Goal: Check status: Check status

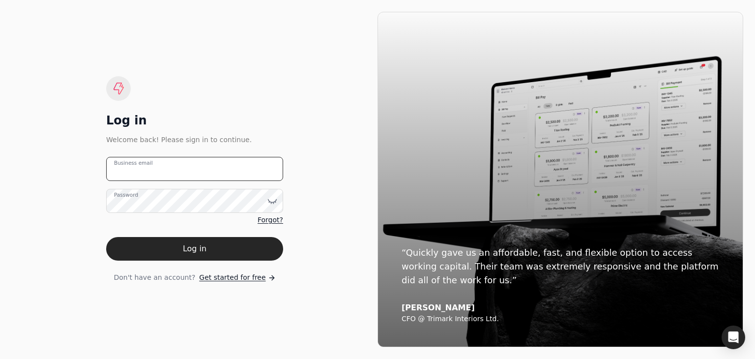
type email "[PERSON_NAME][EMAIL_ADDRESS][DOMAIN_NAME]"
click at [142, 252] on button "Log in" at bounding box center [194, 249] width 177 height 24
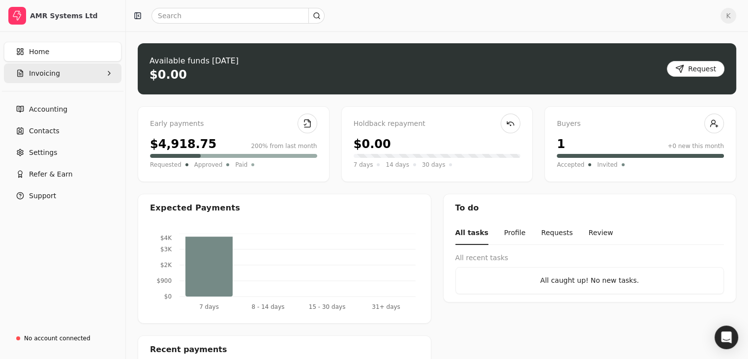
click at [57, 75] on button "Invoicing" at bounding box center [63, 73] width 118 height 20
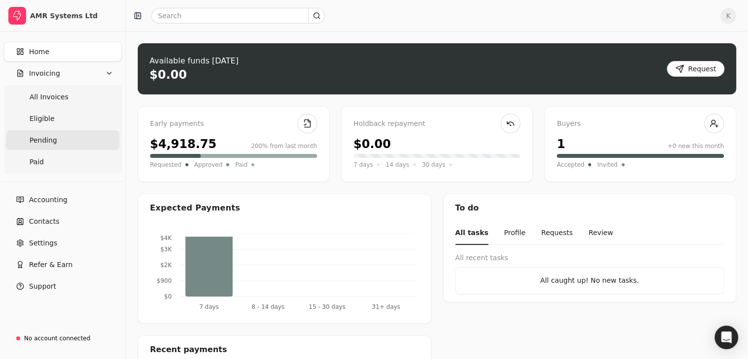
click at [48, 136] on span "Pending" at bounding box center [43, 140] width 28 height 10
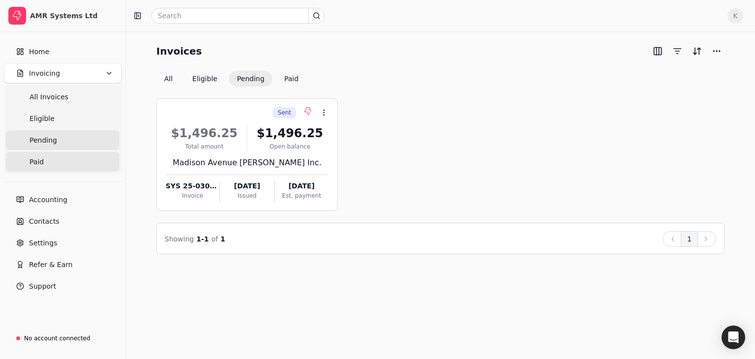
click at [38, 162] on span "Paid" at bounding box center [36, 162] width 14 height 10
click at [38, 165] on span "Paid" at bounding box center [36, 162] width 14 height 10
click at [40, 162] on span "Paid" at bounding box center [36, 162] width 14 height 10
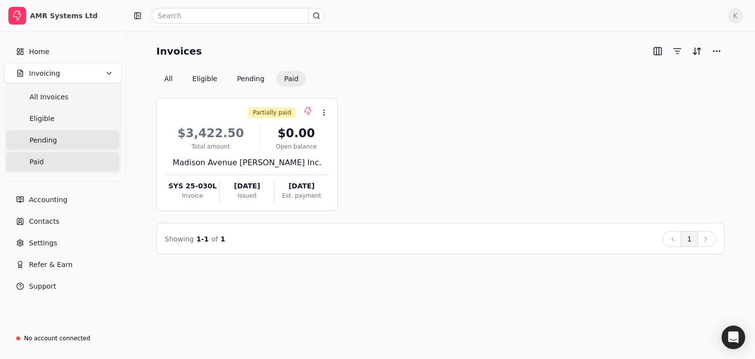
click at [41, 148] on link "Pending" at bounding box center [63, 140] width 114 height 20
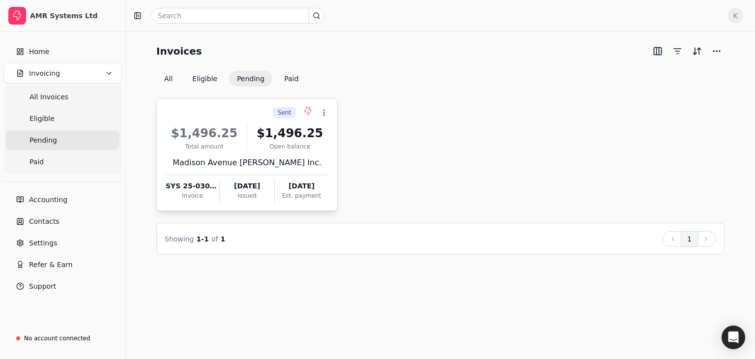
click at [242, 158] on div "Madison Avenue [PERSON_NAME] Inc." at bounding box center [247, 163] width 163 height 12
click at [283, 117] on div "Sent" at bounding box center [284, 112] width 23 height 11
click at [196, 167] on div "Madison Avenue [PERSON_NAME] Inc." at bounding box center [247, 163] width 163 height 12
click at [198, 193] on div "Invoice" at bounding box center [193, 195] width 54 height 9
click at [327, 115] on icon at bounding box center [324, 113] width 8 height 8
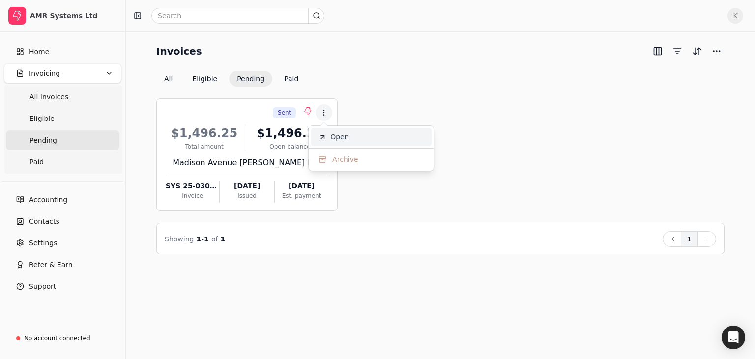
click at [329, 137] on li "Open" at bounding box center [371, 137] width 121 height 18
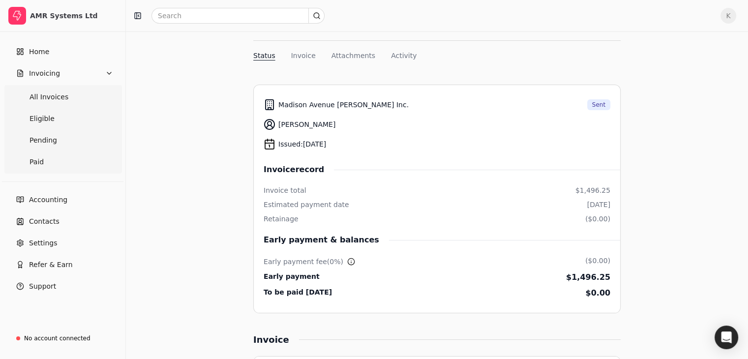
scroll to position [49, 0]
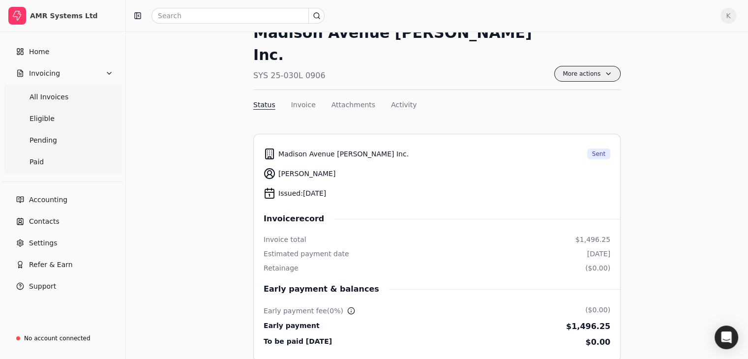
click at [586, 66] on span "More actions" at bounding box center [587, 74] width 66 height 16
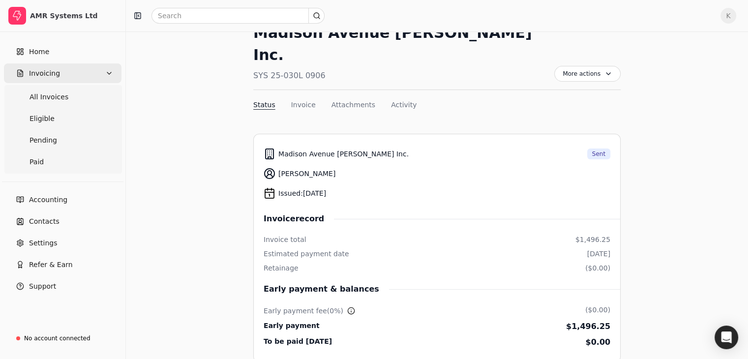
scroll to position [0, 0]
